Goal: Check status

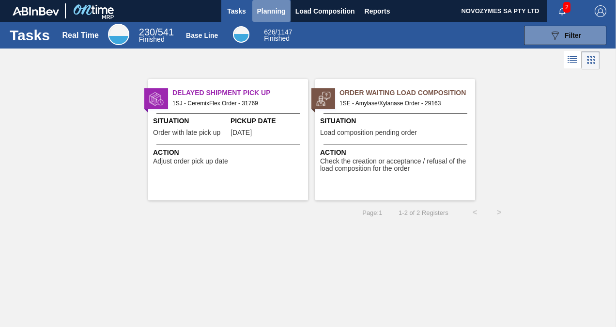
click at [275, 9] on span "Planning" at bounding box center [271, 11] width 29 height 12
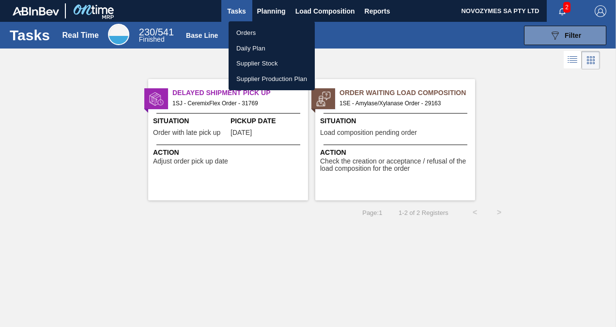
click at [260, 30] on li "Orders" at bounding box center [272, 33] width 86 height 16
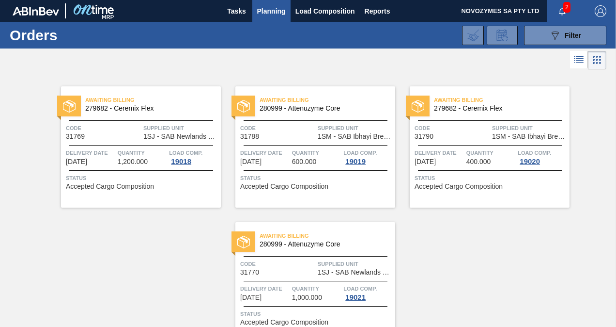
click at [174, 117] on div "Awaiting Billing 279682 - Ceremix Flex Code 31769 Supplied Unit 1SJ - SAB Newla…" at bounding box center [141, 146] width 160 height 121
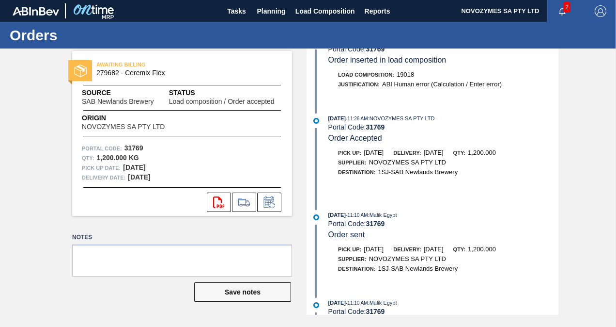
scroll to position [194, 0]
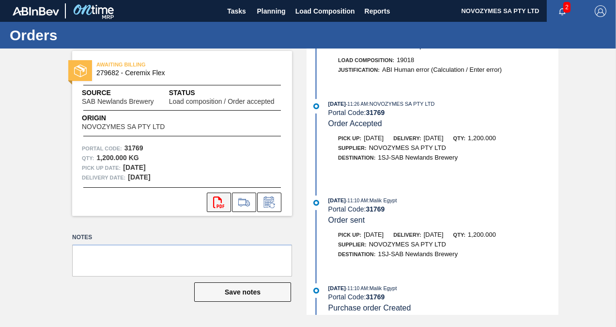
click at [220, 204] on icon at bounding box center [218, 202] width 11 height 12
click at [269, 14] on span "Planning" at bounding box center [271, 11] width 29 height 12
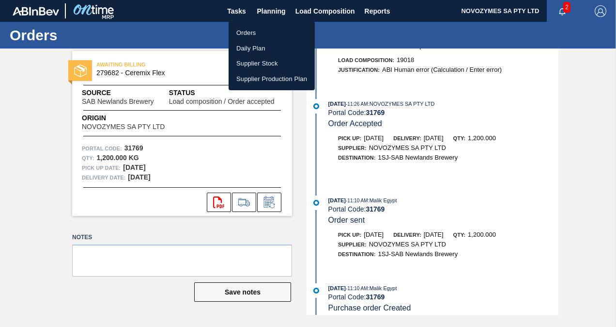
click at [273, 32] on li "Orders" at bounding box center [272, 33] width 86 height 16
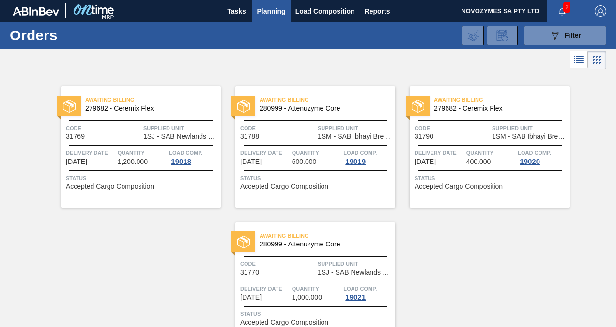
click at [323, 248] on div "Awaiting Billing 280999 - Attenuzyme Core" at bounding box center [316, 240] width 160 height 22
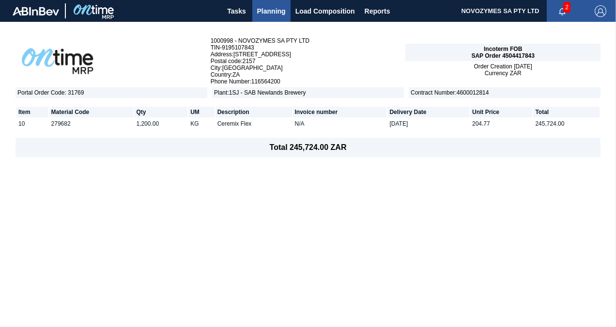
click at [272, 9] on span "Planning" at bounding box center [271, 11] width 29 height 12
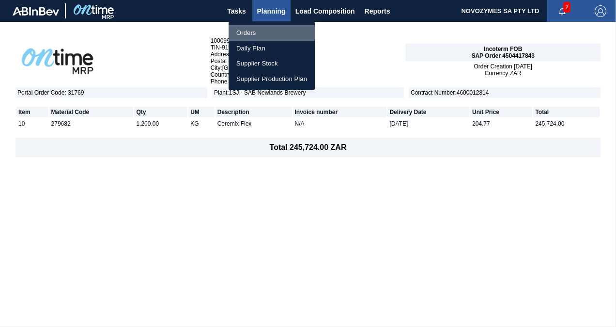
click at [264, 35] on li "Orders" at bounding box center [272, 33] width 86 height 16
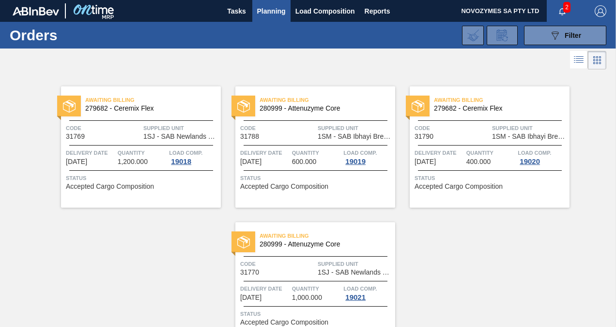
click at [122, 149] on span "Quantity" at bounding box center [142, 153] width 49 height 10
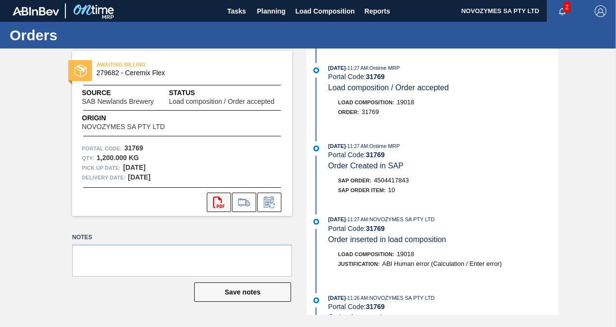
click at [219, 200] on icon at bounding box center [218, 202] width 11 height 12
